Goal: Task Accomplishment & Management: Manage account settings

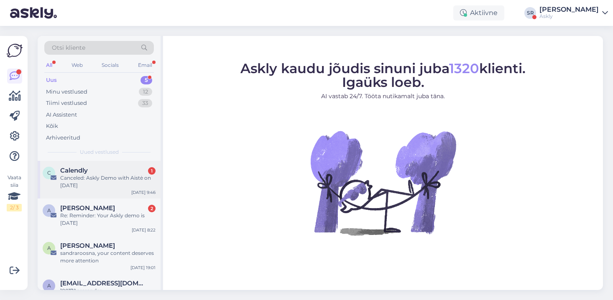
click at [96, 172] on div "Calendly 1" at bounding box center [107, 171] width 95 height 8
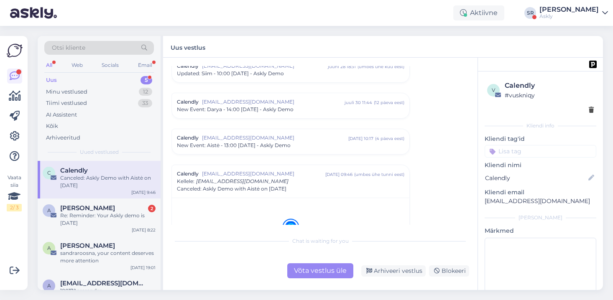
scroll to position [3483, 0]
click at [392, 270] on div "Arhiveeri vestlus" at bounding box center [393, 270] width 64 height 11
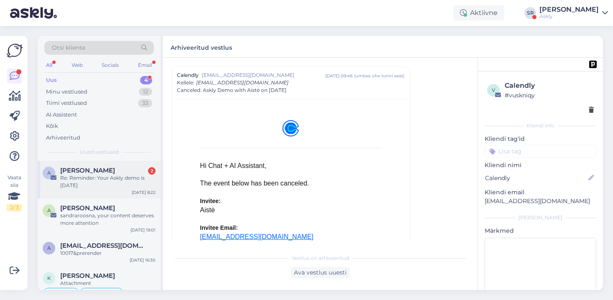
click at [113, 172] on span "[PERSON_NAME]" at bounding box center [87, 171] width 55 height 8
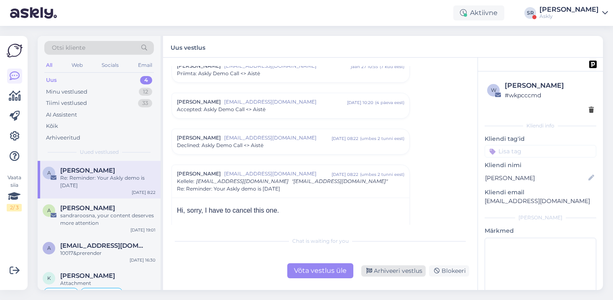
click at [391, 268] on div "Arhiveeri vestlus" at bounding box center [393, 270] width 64 height 11
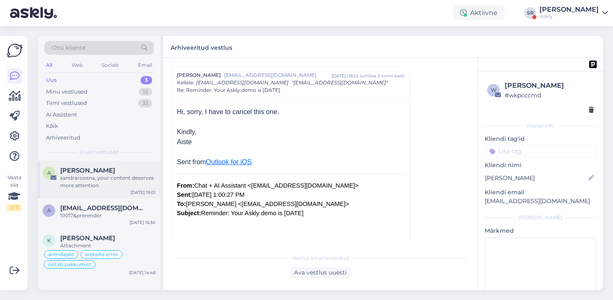
click at [110, 177] on div "sandraroosna, your content deserves more attention" at bounding box center [107, 181] width 95 height 15
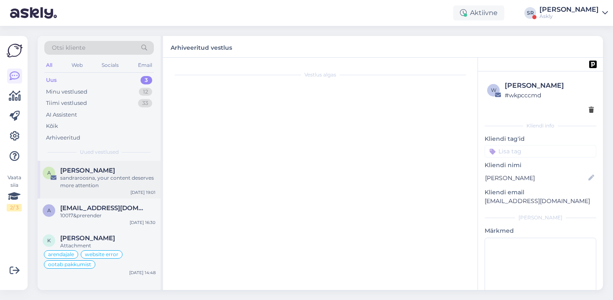
scroll to position [0, 0]
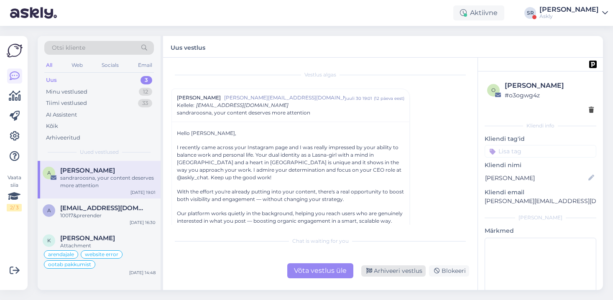
click at [392, 274] on div "Arhiveeri vestlus" at bounding box center [393, 270] width 64 height 11
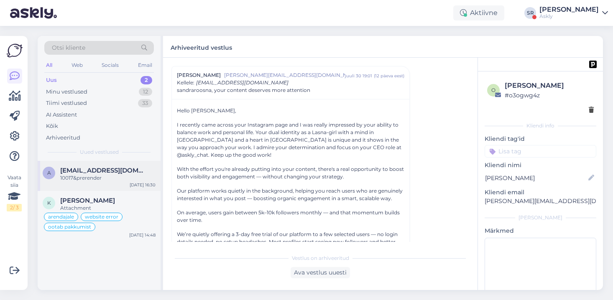
click at [91, 176] on div "10017&prerender" at bounding box center [107, 178] width 95 height 8
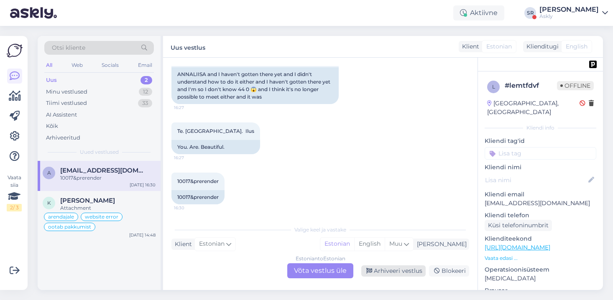
click at [392, 270] on div "Arhiveeri vestlus" at bounding box center [393, 270] width 64 height 11
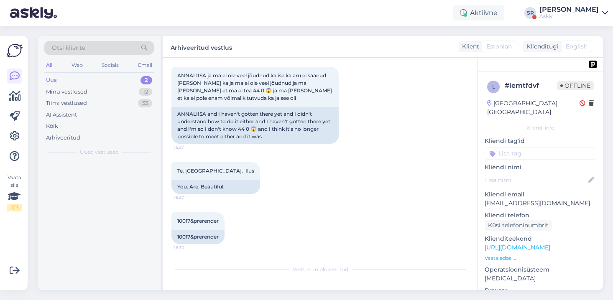
scroll to position [568, 0]
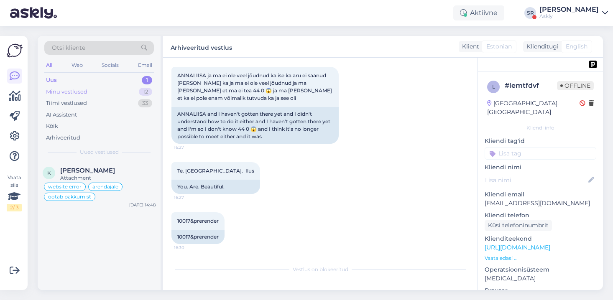
click at [97, 90] on div "Minu vestlused 12" at bounding box center [99, 92] width 110 height 12
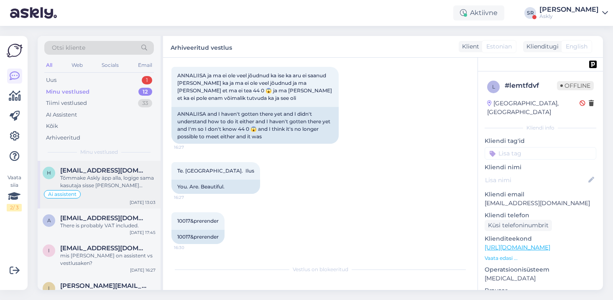
click at [95, 181] on div "Tõmmake Askly äpp alla, logige sama kasutaja sisse [PERSON_NAME] vajutate võta …" at bounding box center [107, 181] width 95 height 15
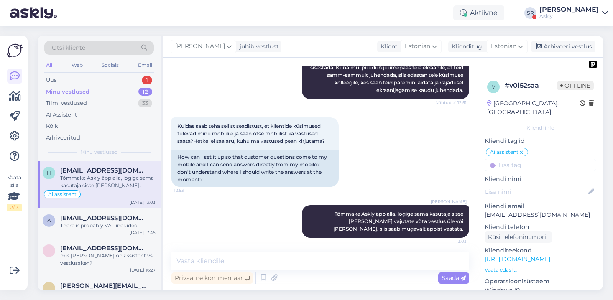
scroll to position [464, 0]
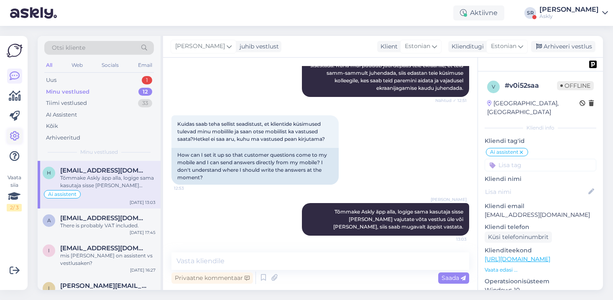
click at [14, 134] on icon at bounding box center [15, 136] width 10 height 10
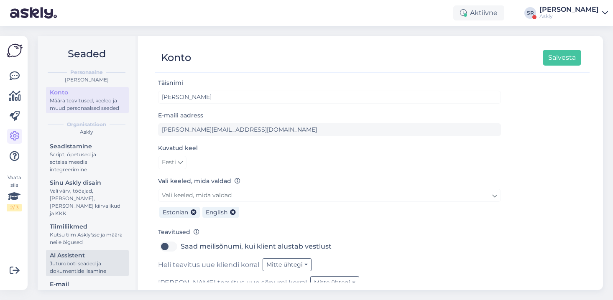
click at [87, 251] on div "AI Assistent" at bounding box center [87, 255] width 75 height 9
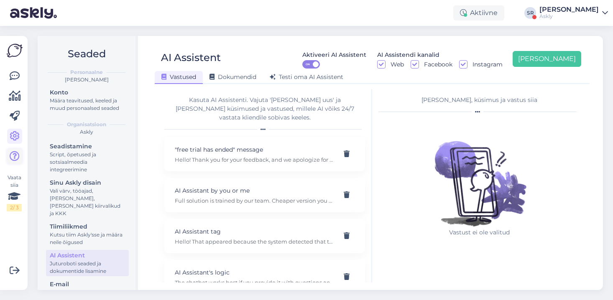
click at [14, 155] on icon at bounding box center [15, 156] width 10 height 10
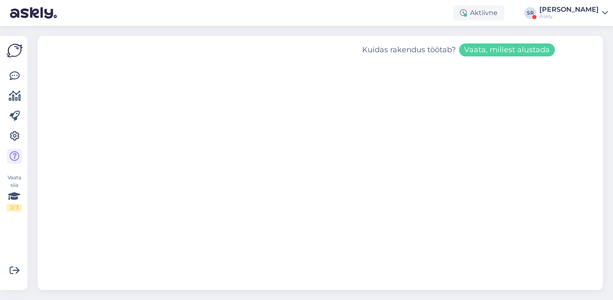
click at [510, 49] on button "Vaata, millest alustada" at bounding box center [507, 49] width 96 height 13
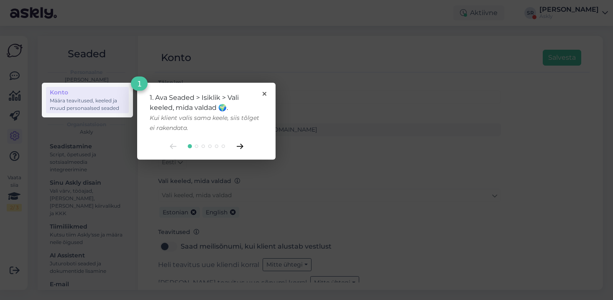
click at [239, 145] on icon at bounding box center [240, 146] width 7 height 5
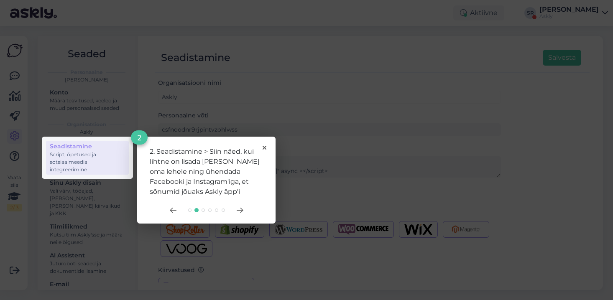
click at [239, 205] on div "2. Seadistamine > Siin näed, kui lihtne on lisada [PERSON_NAME] oma lehele ning…" at bounding box center [206, 180] width 138 height 87
click at [263, 147] on icon at bounding box center [264, 148] width 4 height 4
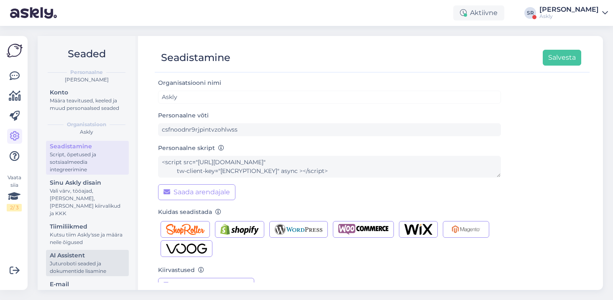
click at [92, 251] on div "AI Assistent" at bounding box center [87, 255] width 75 height 9
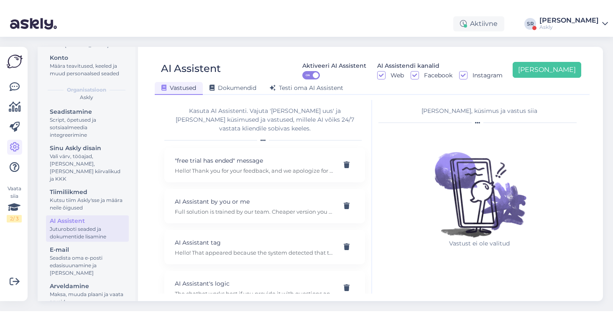
scroll to position [44, 0]
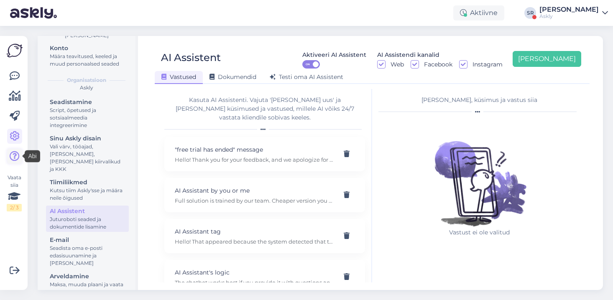
click at [15, 158] on icon at bounding box center [15, 156] width 10 height 10
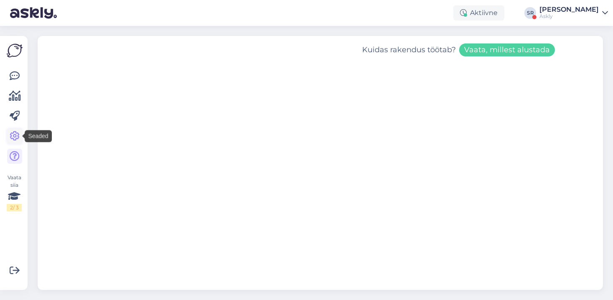
click at [15, 136] on icon at bounding box center [15, 136] width 10 height 10
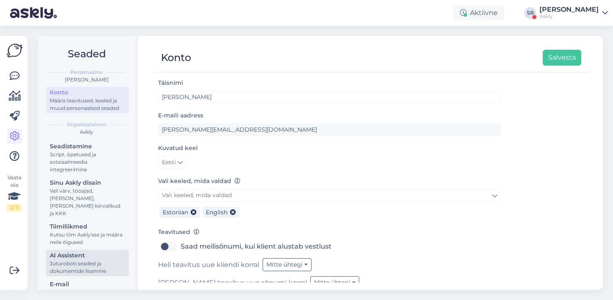
click at [75, 250] on link "AI Assistent [PERSON_NAME] seaded ja dokumentide lisamine" at bounding box center [87, 263] width 83 height 26
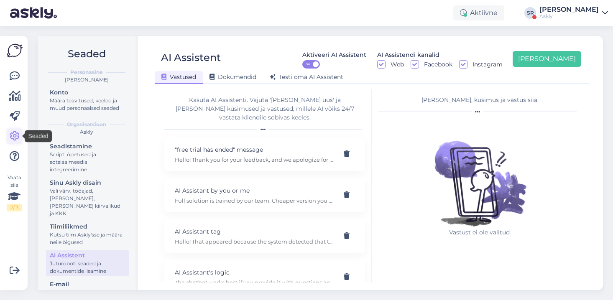
click at [12, 136] on icon at bounding box center [15, 136] width 10 height 10
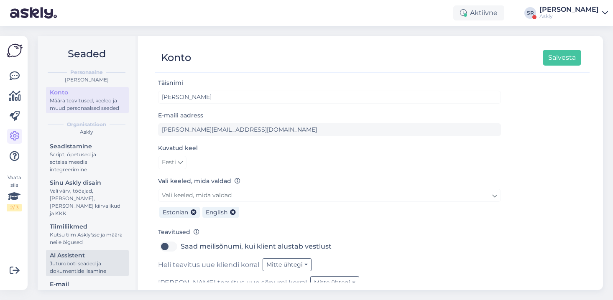
click at [68, 260] on div "Juturoboti seaded ja dokumentide lisamine" at bounding box center [87, 267] width 75 height 15
